Goal: Check status: Check status

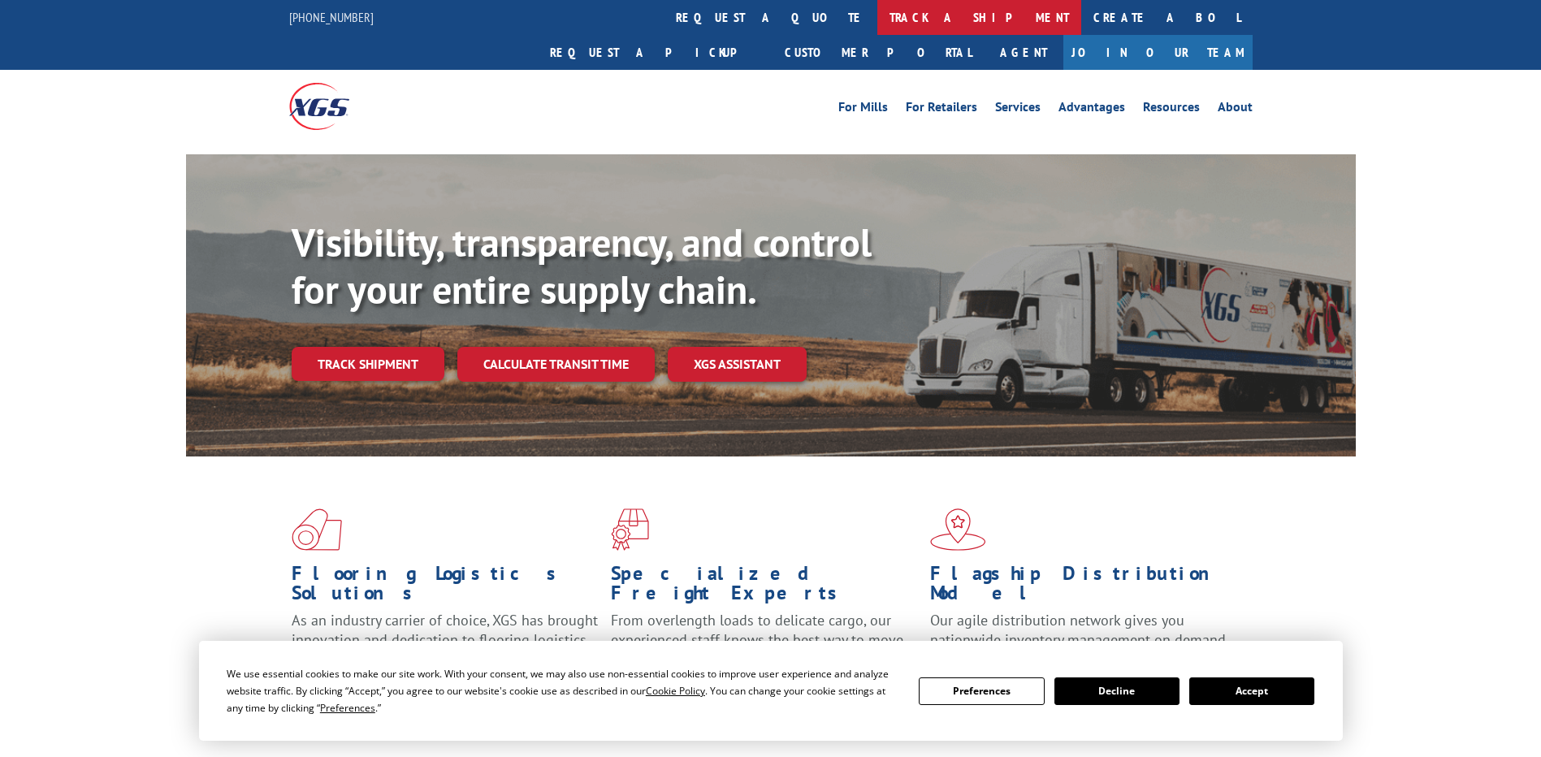
click at [877, 18] on link "track a shipment" at bounding box center [979, 17] width 204 height 35
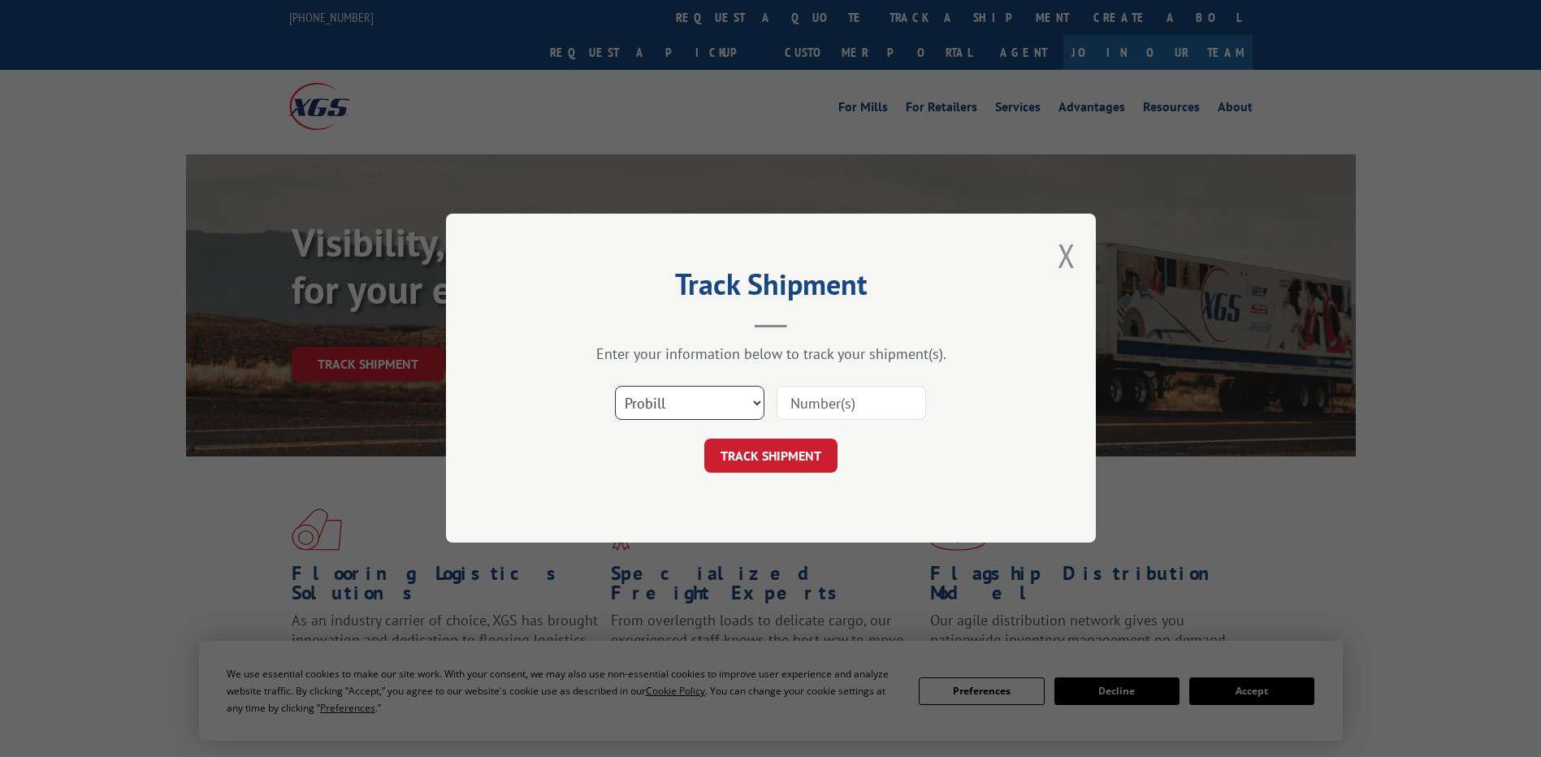
click at [659, 413] on select "Select category... Probill BOL PO" at bounding box center [689, 404] width 149 height 34
select select "po"
click at [615, 387] on select "Select category... Probill BOL PO" at bounding box center [689, 404] width 149 height 34
click at [832, 417] on input at bounding box center [850, 404] width 149 height 34
paste input "40536717"
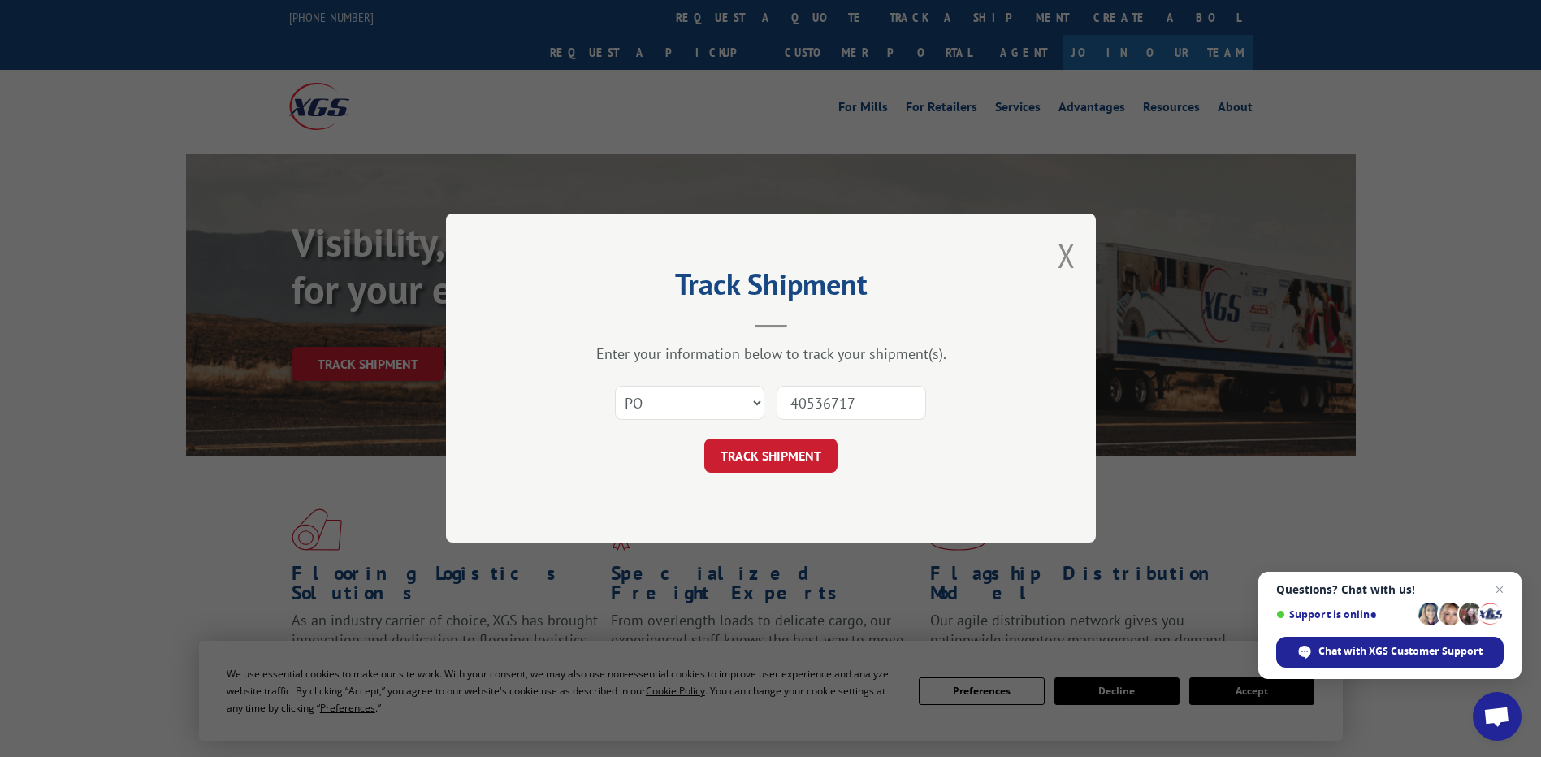
click at [815, 400] on input "40536717" at bounding box center [850, 404] width 149 height 34
type input "40536717"
click button "TRACK SHIPMENT" at bounding box center [770, 456] width 133 height 34
